Goal: Find specific fact

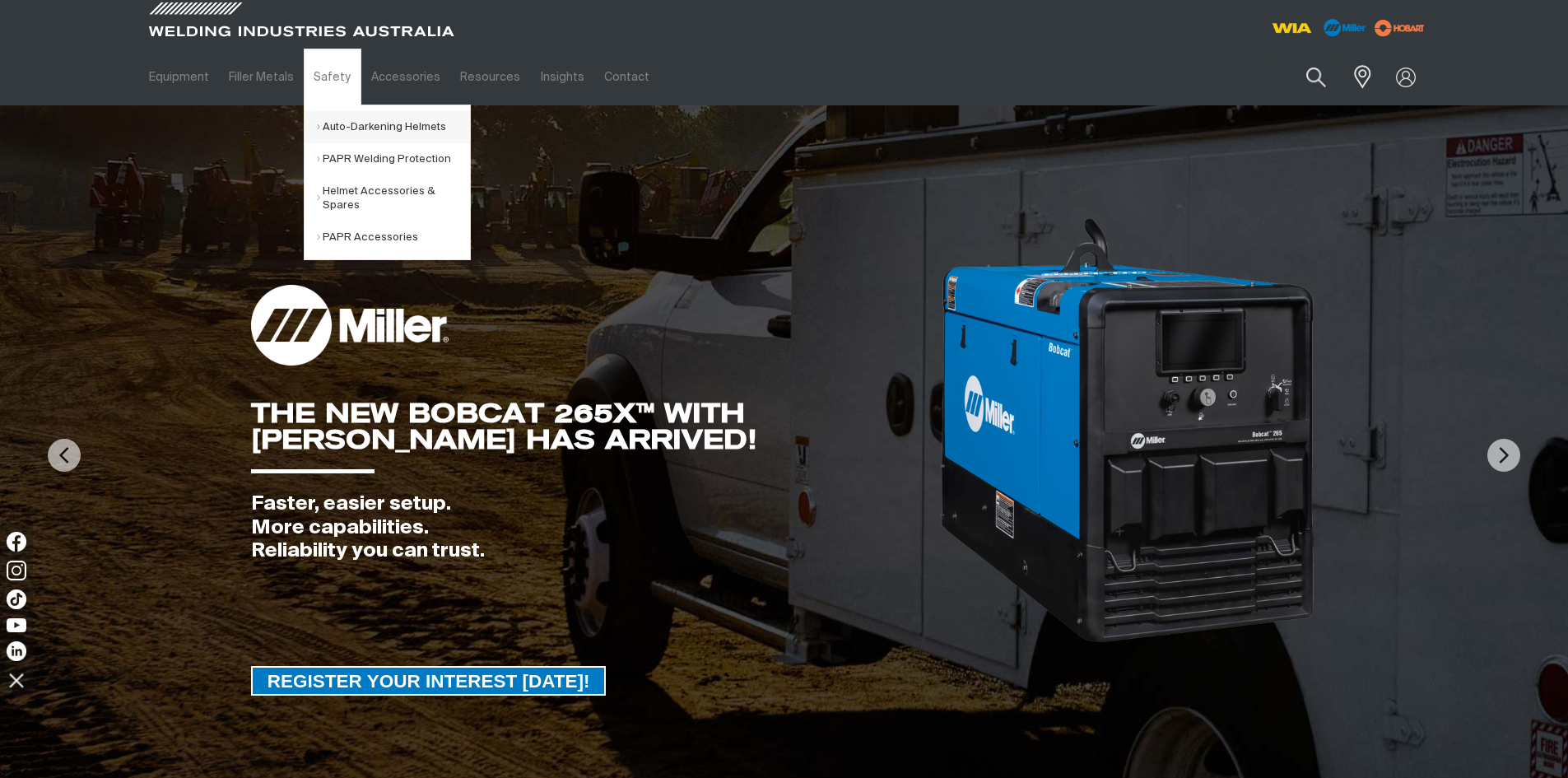
click at [361, 128] on link "Auto-Darkening Helmets" at bounding box center [393, 127] width 154 height 32
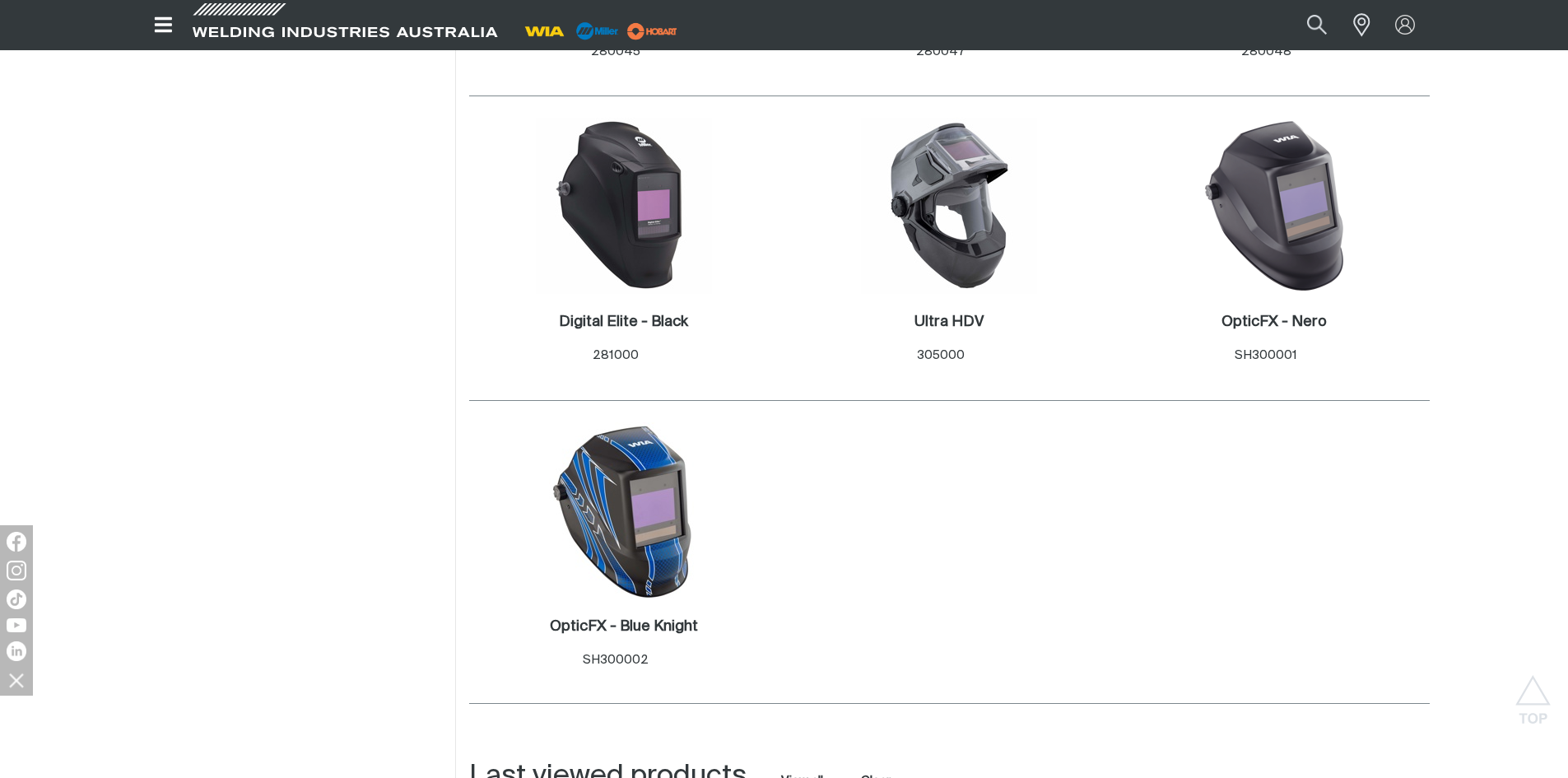
scroll to position [1152, 0]
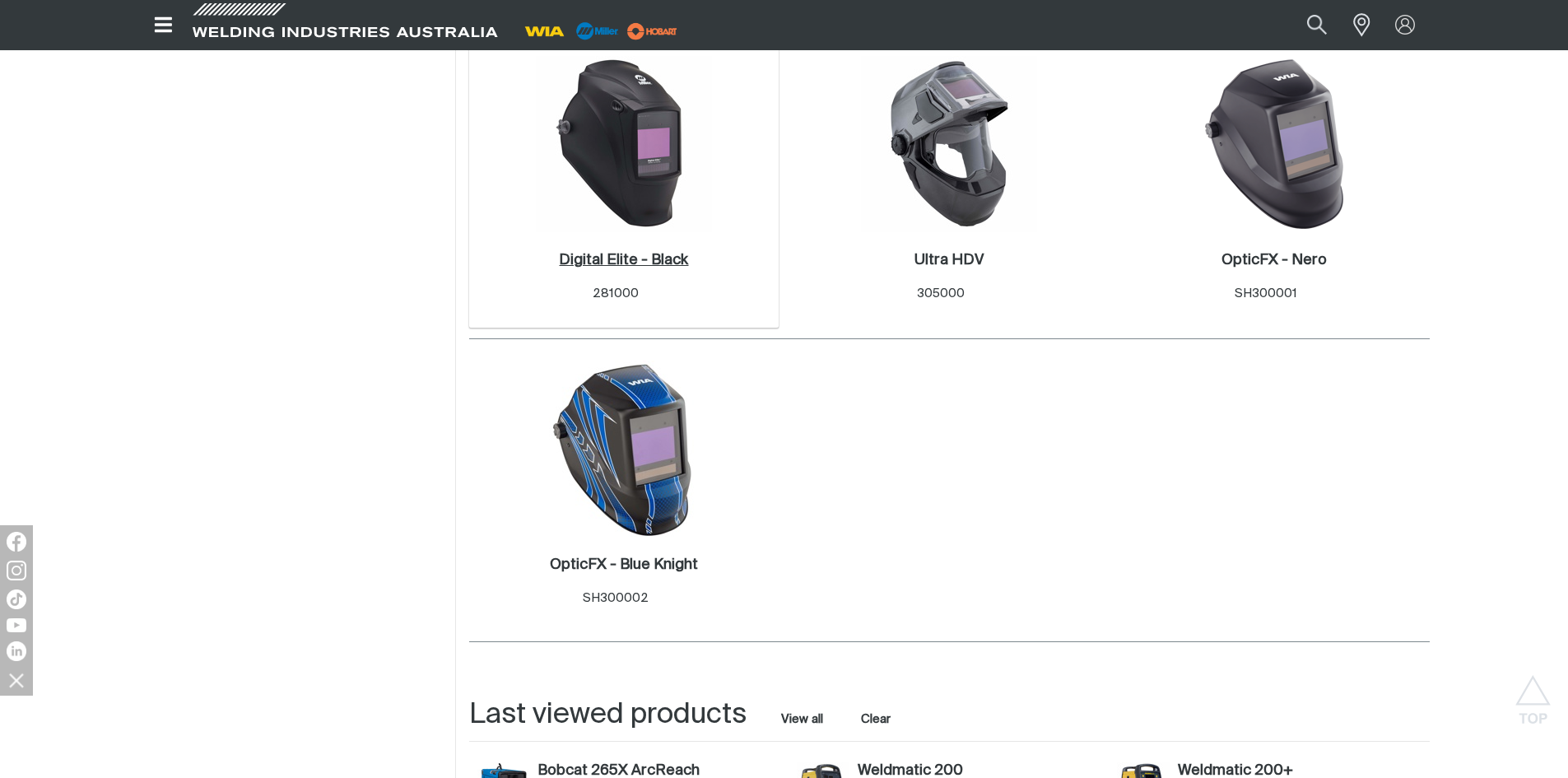
click at [624, 260] on h2 "Digital Elite - Black ." at bounding box center [624, 260] width 129 height 15
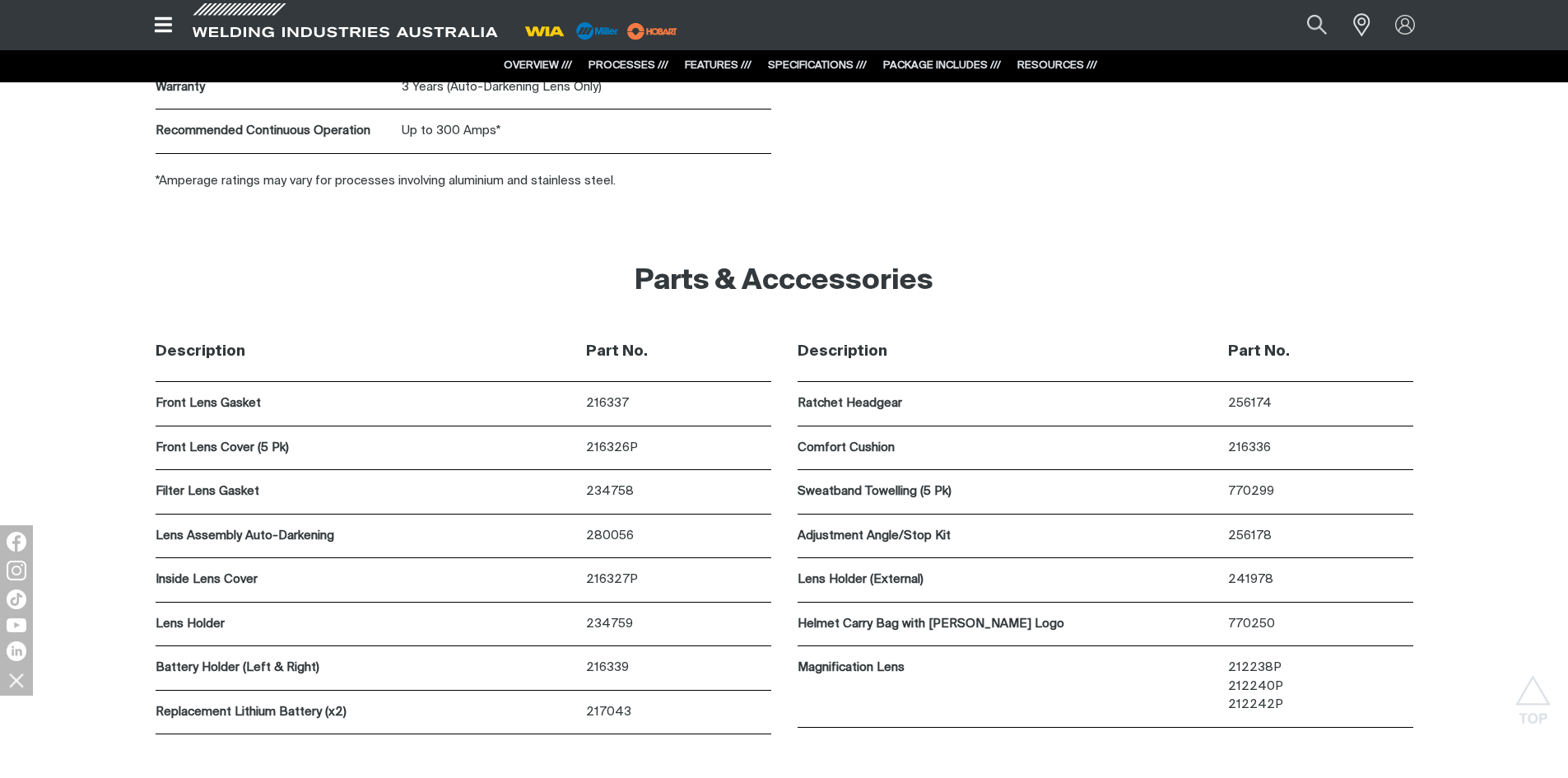
scroll to position [4849, 0]
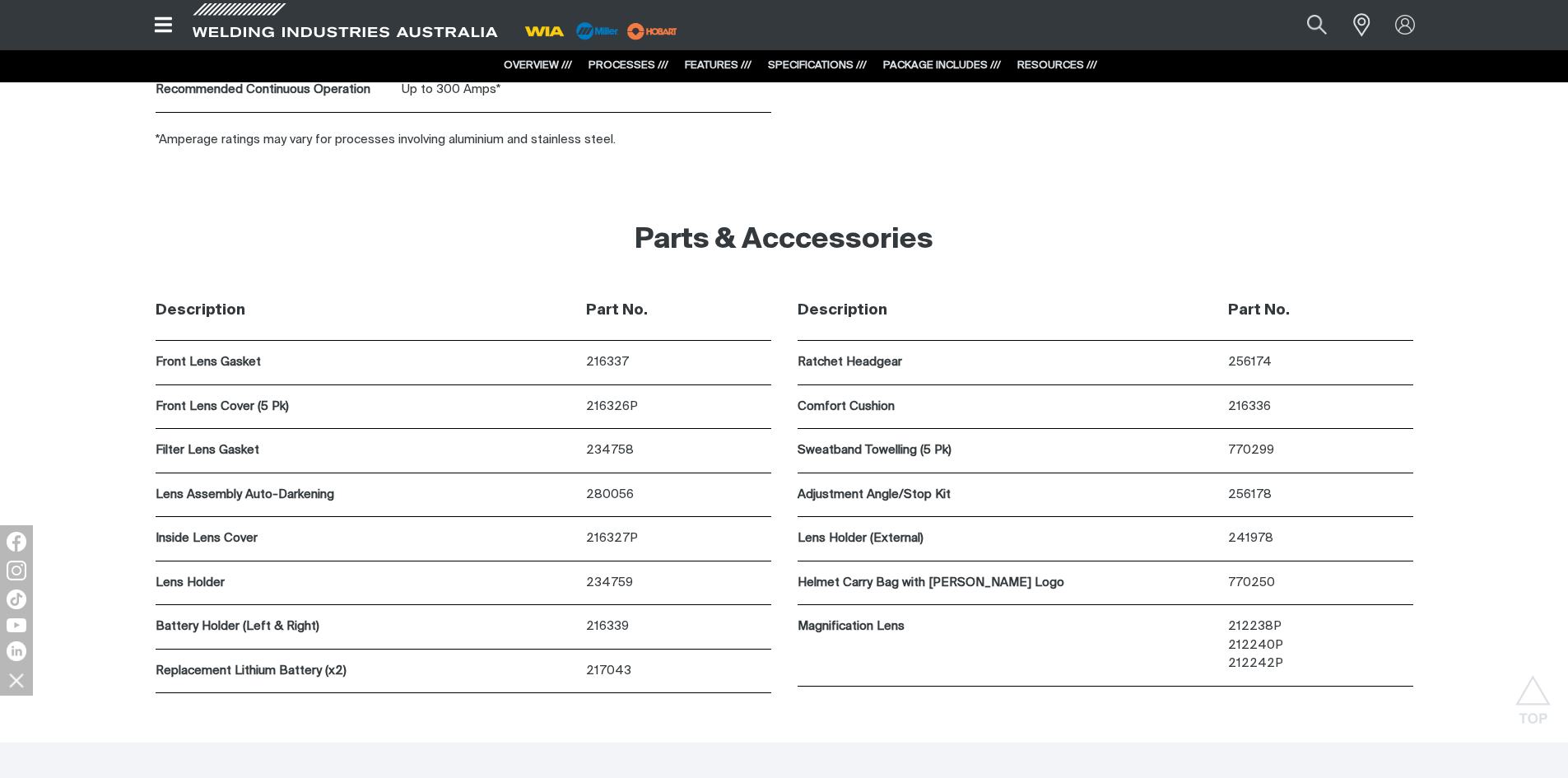
click at [605, 626] on p "216339" at bounding box center [679, 627] width 185 height 19
copy p "216339"
